Goal: Task Accomplishment & Management: Manage account settings

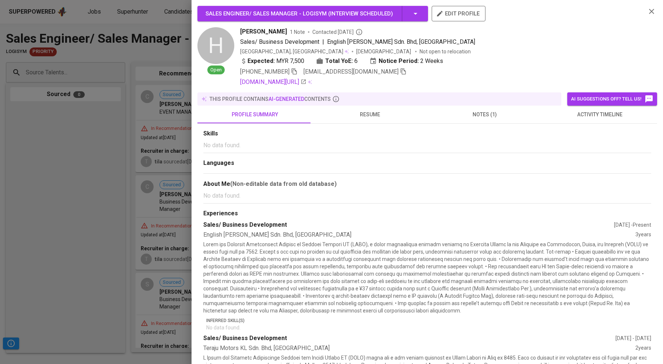
click at [73, 155] on div at bounding box center [331, 182] width 663 height 364
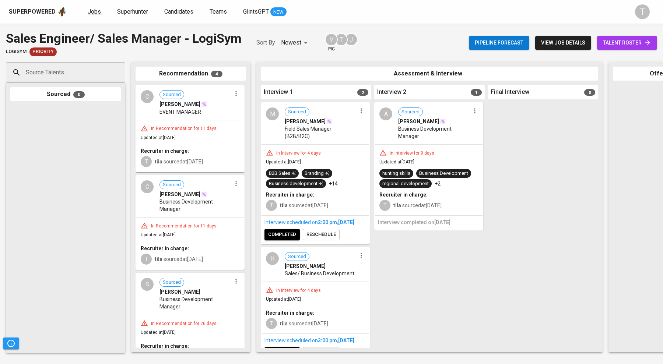
click at [91, 12] on span "Jobs" at bounding box center [94, 11] width 13 height 7
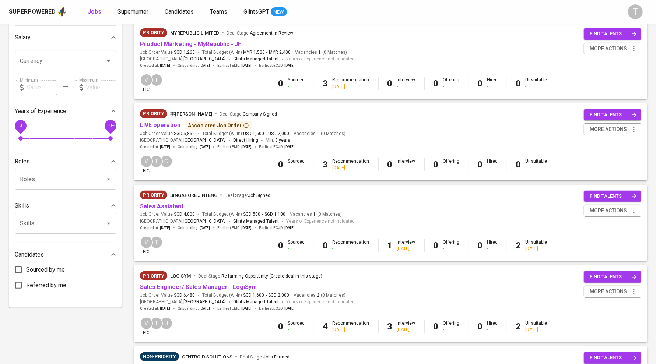
scroll to position [168, 0]
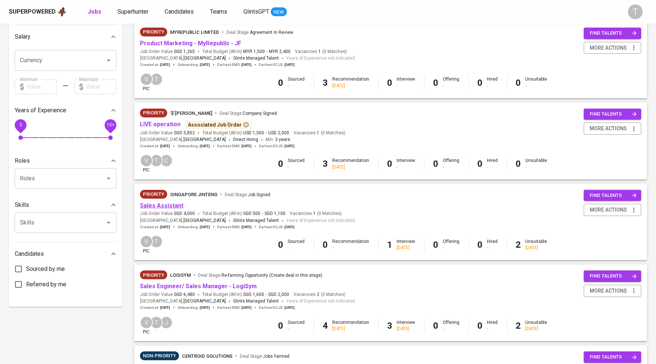
click at [161, 207] on link "Sales Assistant" at bounding box center [161, 205] width 43 height 7
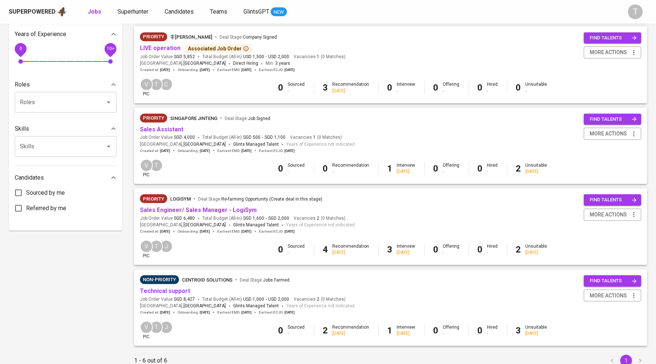
scroll to position [244, 0]
click at [230, 209] on link "Sales Engineer/ Sales Manager - LogiSym" at bounding box center [198, 209] width 117 height 7
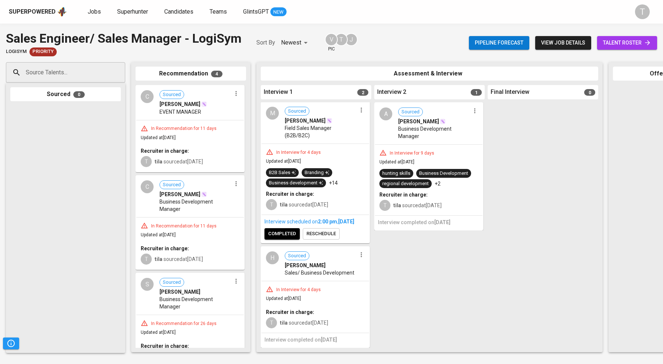
scroll to position [14, 0]
click at [361, 252] on icon "button" at bounding box center [361, 254] width 1 height 5
click at [386, 281] on li "Undo Interview 1 Happened" at bounding box center [387, 283] width 66 height 11
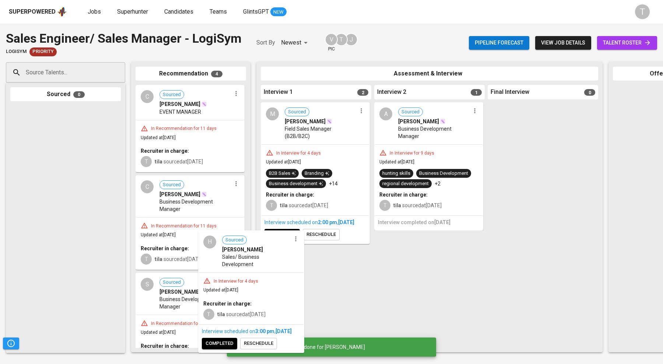
scroll to position [0, 0]
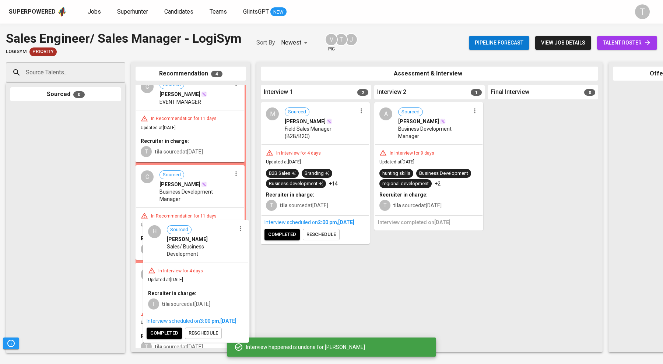
drag, startPoint x: 321, startPoint y: 290, endPoint x: 190, endPoint y: 268, distance: 133.0
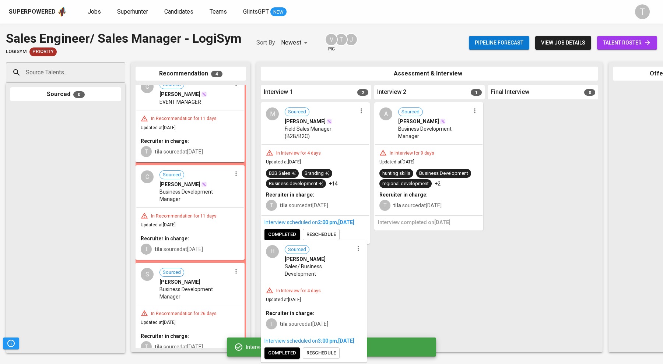
scroll to position [12, 0]
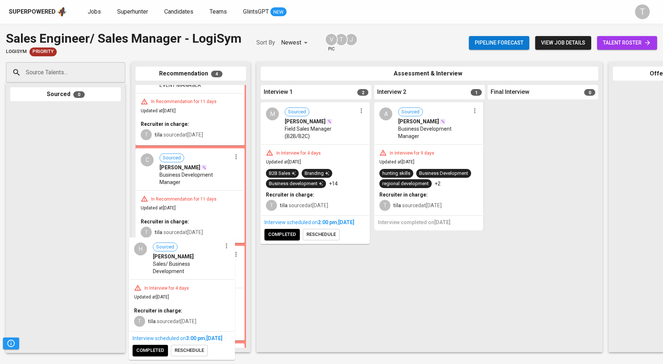
drag, startPoint x: 282, startPoint y: 286, endPoint x: 141, endPoint y: 271, distance: 142.3
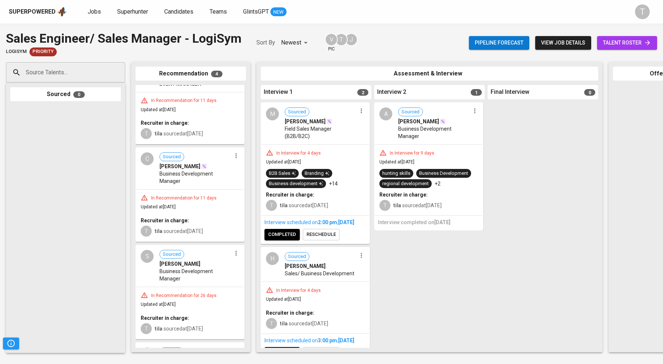
click at [359, 259] on icon "button" at bounding box center [361, 255] width 7 height 7
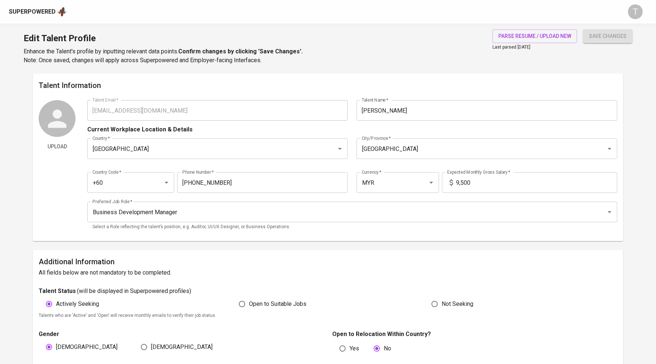
click at [547, 11] on div "Superpowered" at bounding box center [316, 11] width 615 height 11
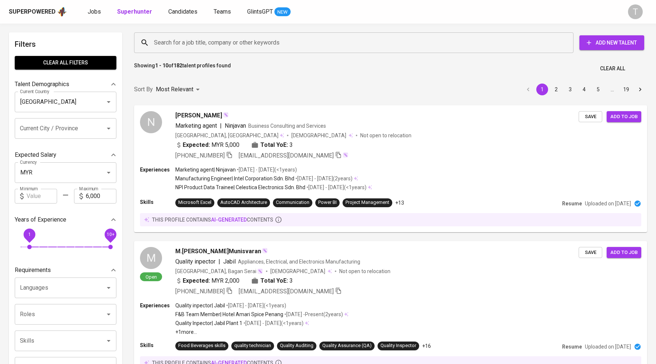
scroll to position [63, 0]
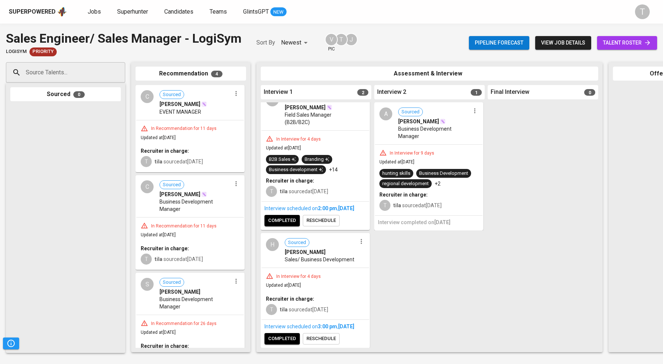
scroll to position [35, 0]
click at [323, 335] on span "reschedule" at bounding box center [320, 339] width 29 height 8
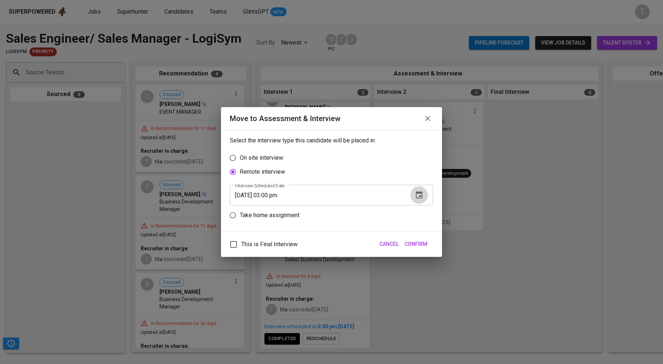
click at [418, 195] on icon "button" at bounding box center [419, 195] width 9 height 9
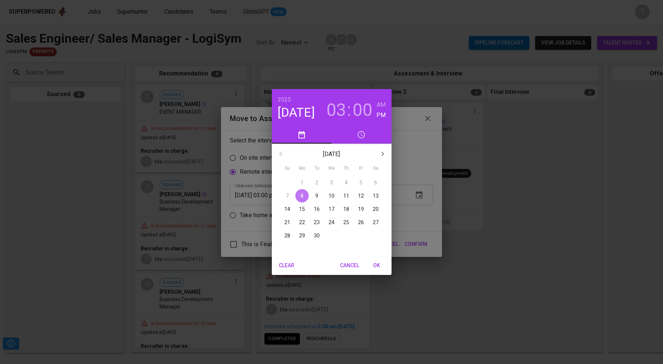
click at [304, 194] on span "8" at bounding box center [301, 195] width 13 height 7
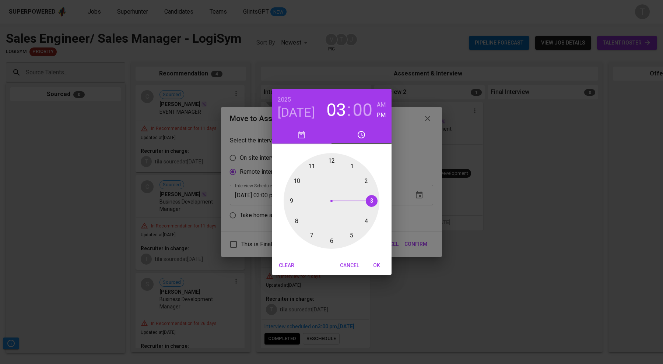
click at [366, 220] on div at bounding box center [332, 201] width 96 height 96
click at [376, 269] on span "OK" at bounding box center [377, 265] width 18 height 9
type input "09/08/2025 04:00 pm"
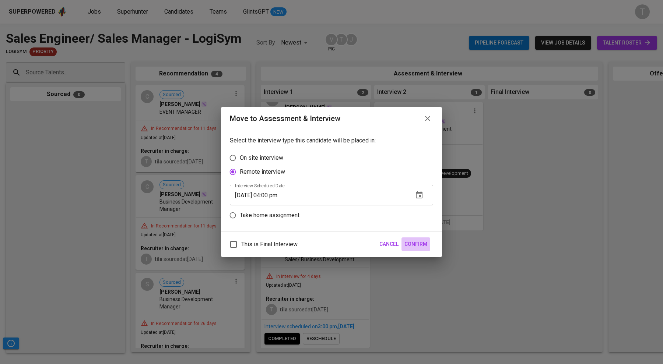
click at [417, 238] on button "Confirm" at bounding box center [415, 245] width 29 height 14
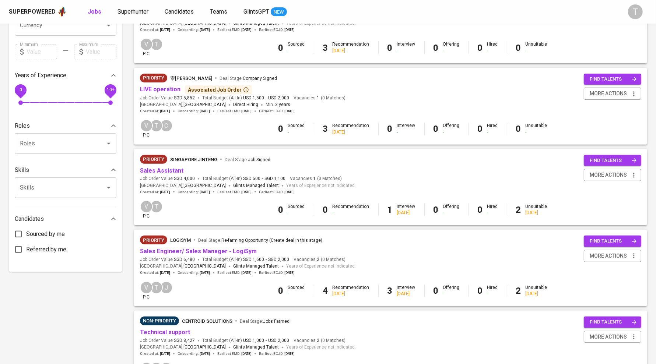
scroll to position [202, 0]
